Goal: Find specific page/section: Find specific page/section

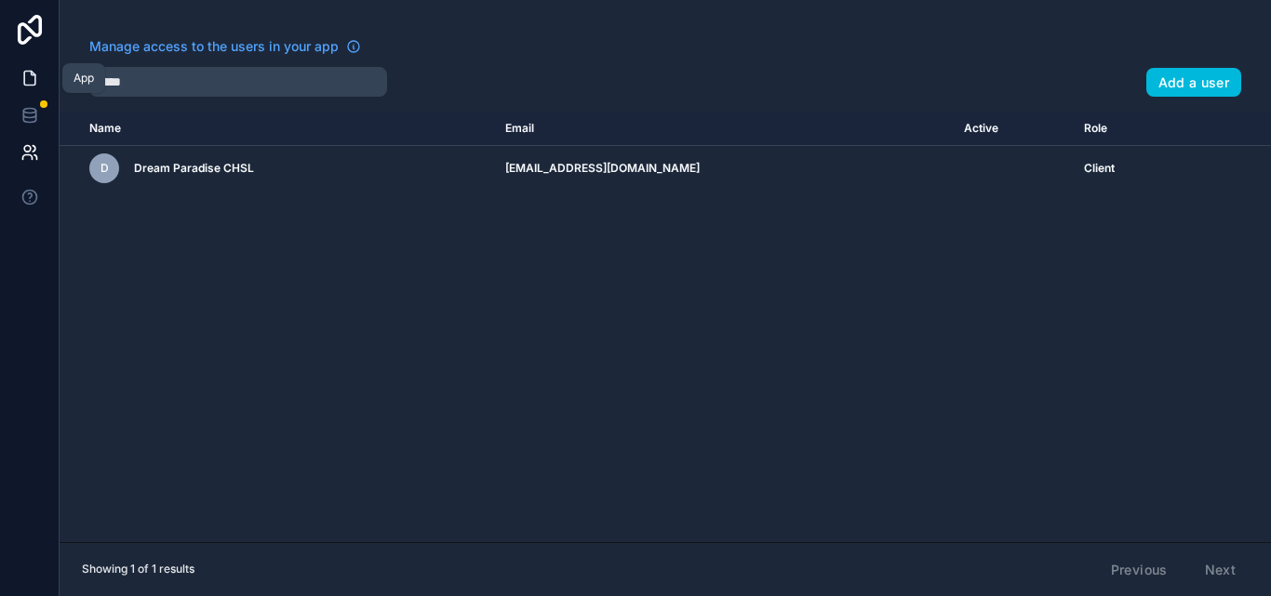
click at [7, 81] on link at bounding box center [29, 78] width 59 height 37
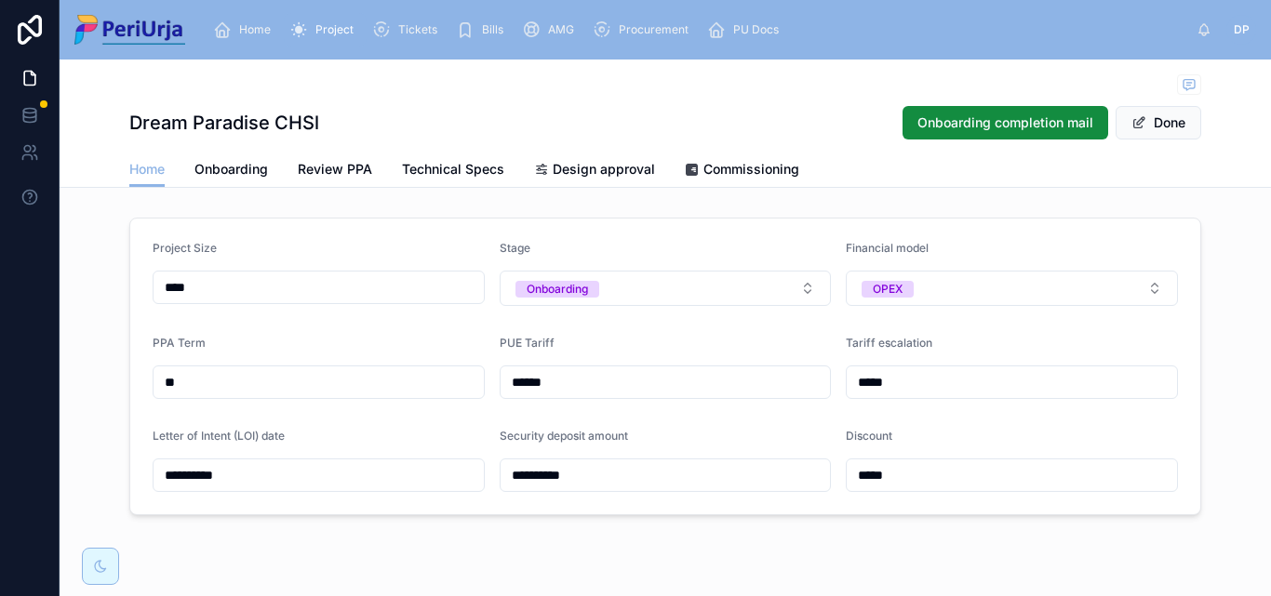
click at [330, 21] on div "Project" at bounding box center [325, 30] width 72 height 30
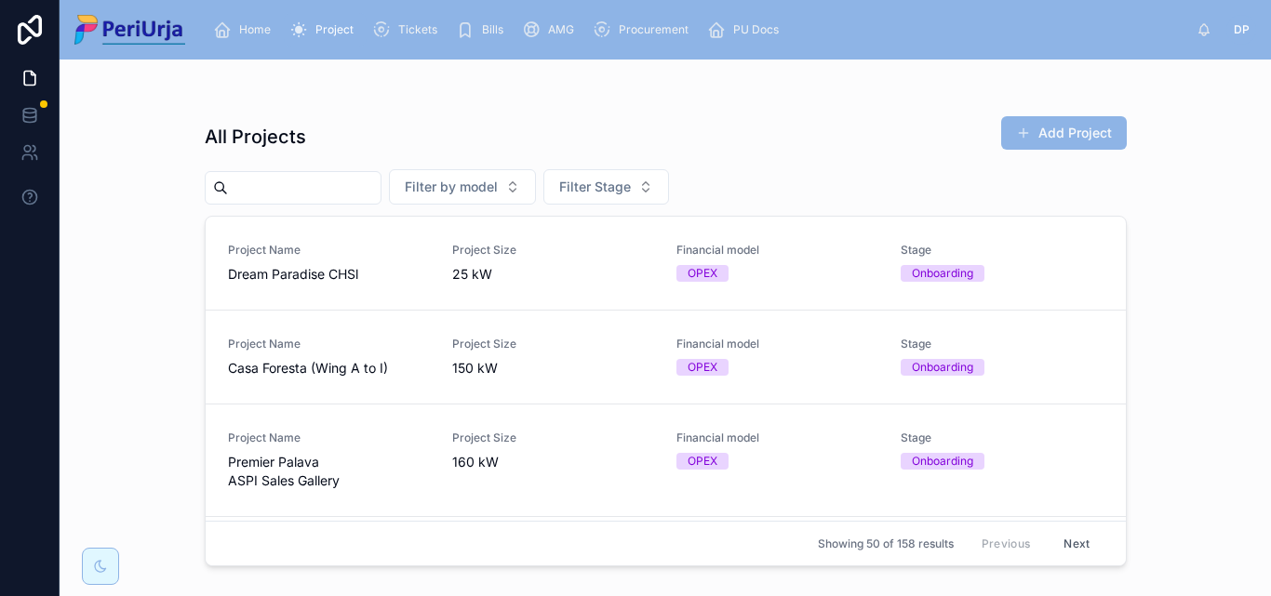
click at [330, 182] on input "text" at bounding box center [304, 188] width 153 height 26
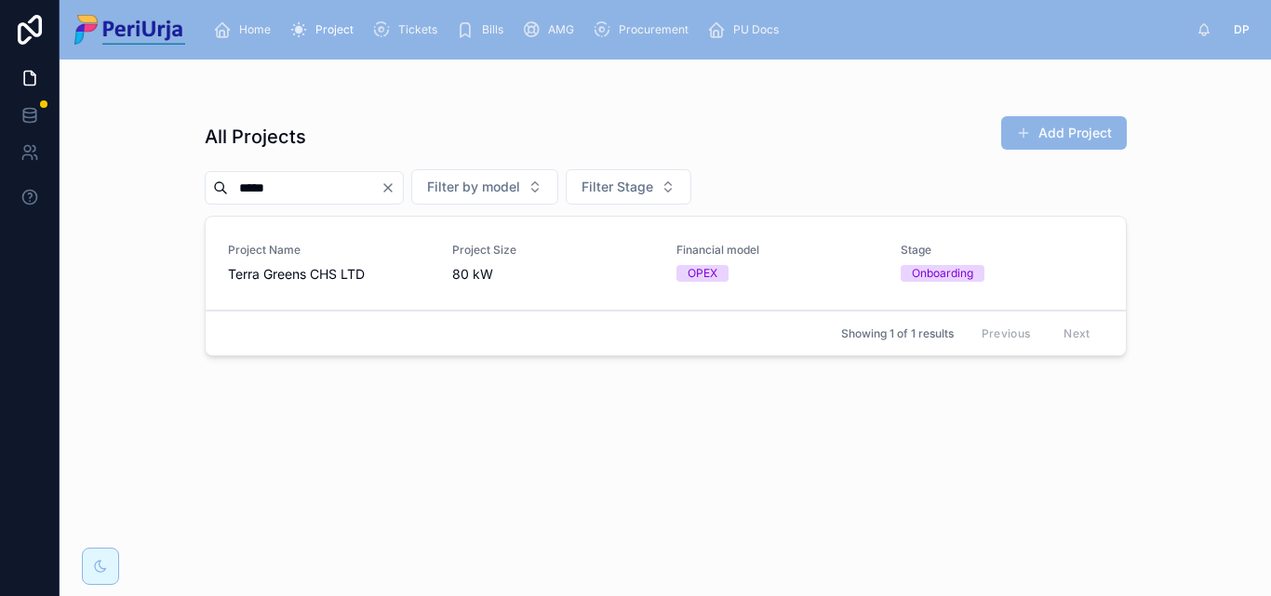
type input "*****"
click at [359, 273] on span "Terra Greens CHS LTD" at bounding box center [329, 274] width 202 height 19
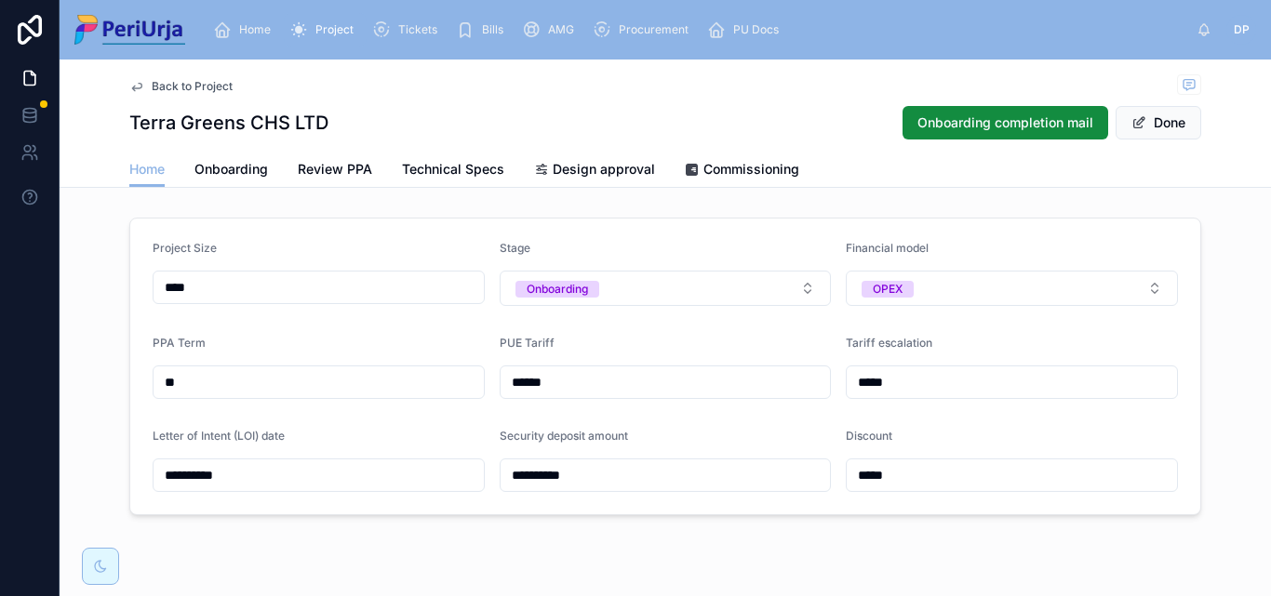
click at [753, 167] on span "Commissioning" at bounding box center [751, 169] width 96 height 19
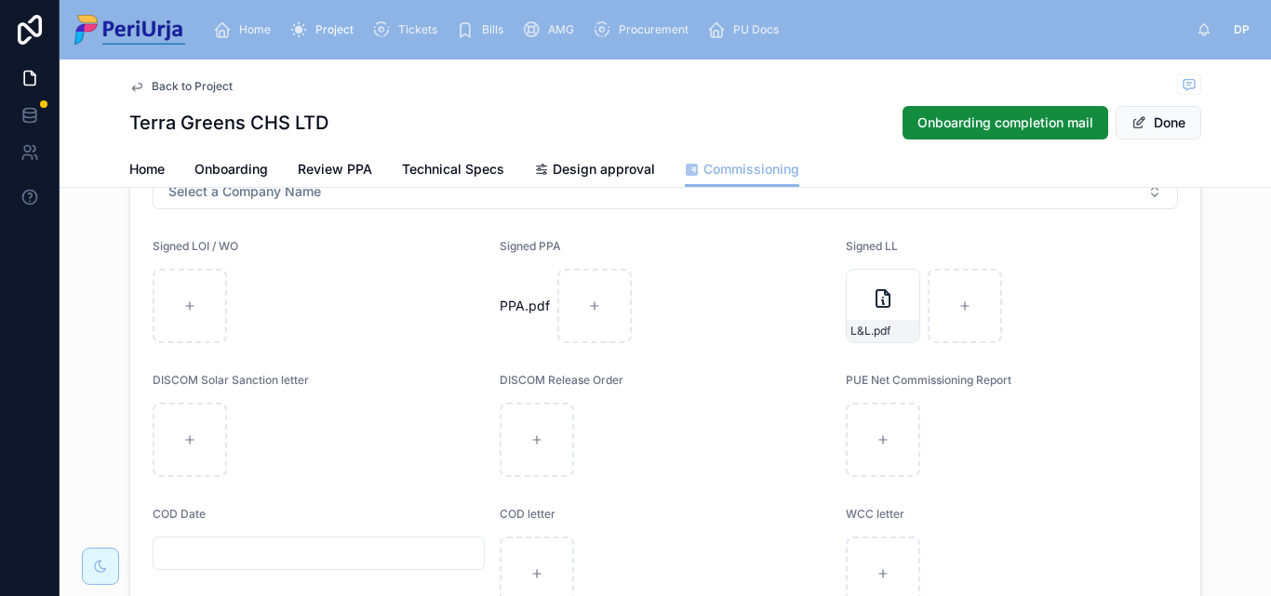
scroll to position [186, 0]
